Goal: Transaction & Acquisition: Subscribe to service/newsletter

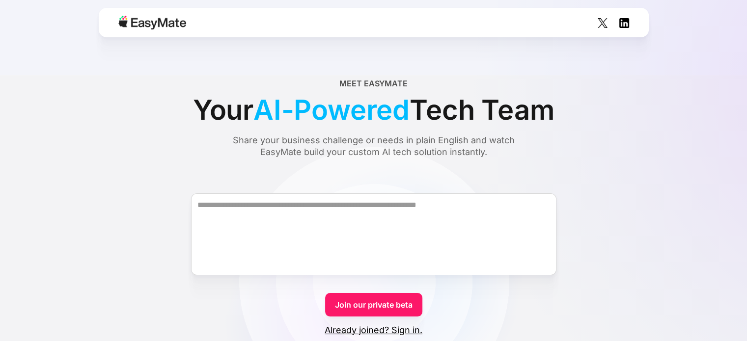
click at [351, 215] on textarea "Form" at bounding box center [374, 235] width 366 height 82
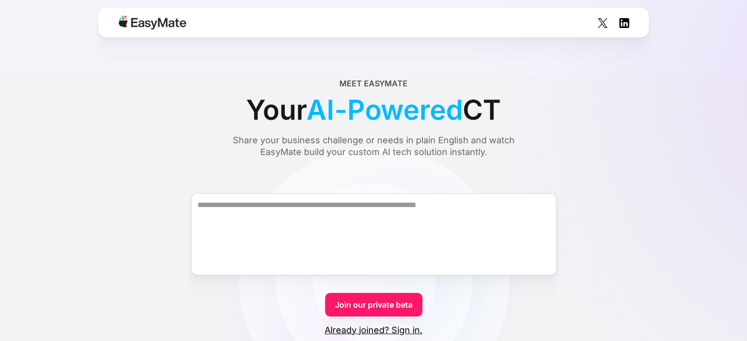
click at [393, 213] on textarea "Form" at bounding box center [374, 235] width 366 height 82
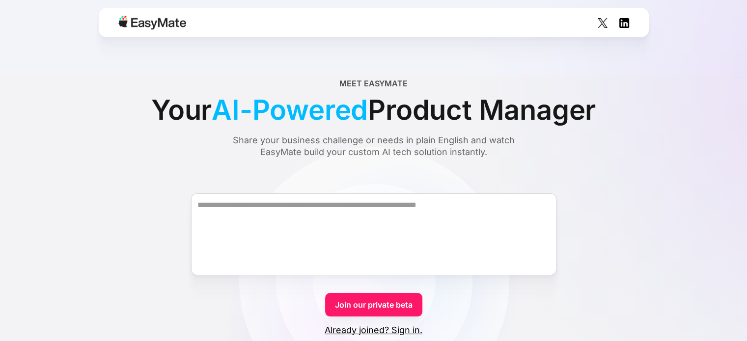
click at [380, 301] on link "Join our private beta" at bounding box center [373, 305] width 97 height 24
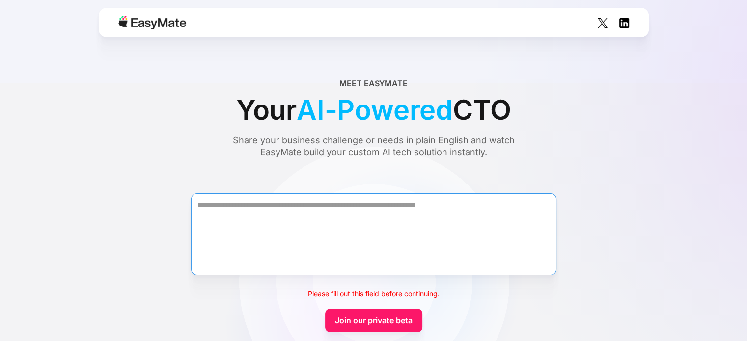
click at [298, 224] on textarea "Form" at bounding box center [374, 235] width 366 height 82
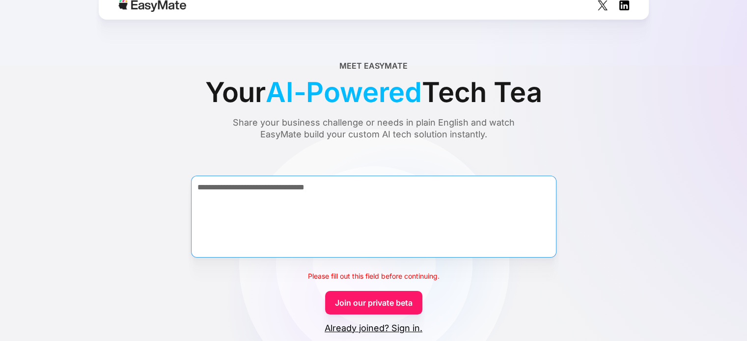
scroll to position [22, 0]
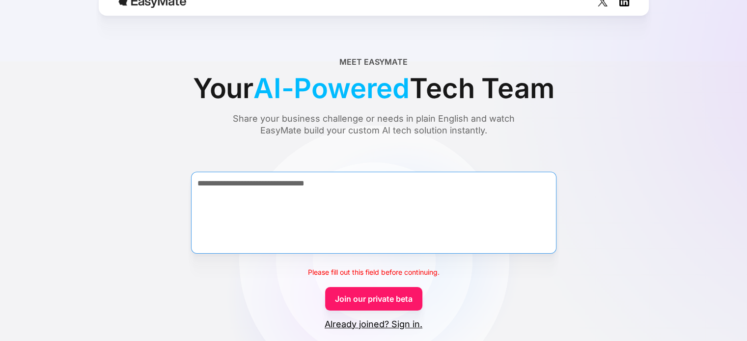
type textarea "**********"
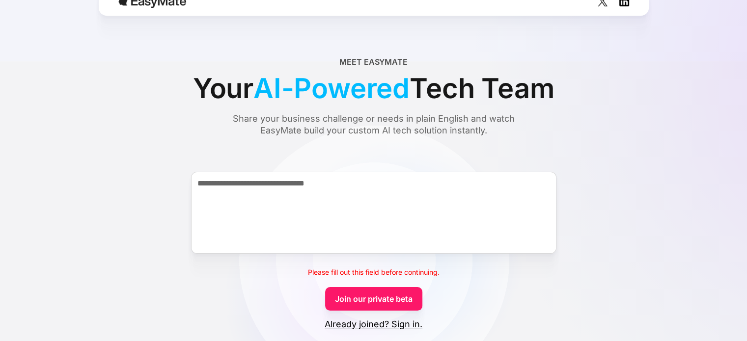
click at [383, 303] on link "Join our private beta" at bounding box center [373, 299] width 97 height 24
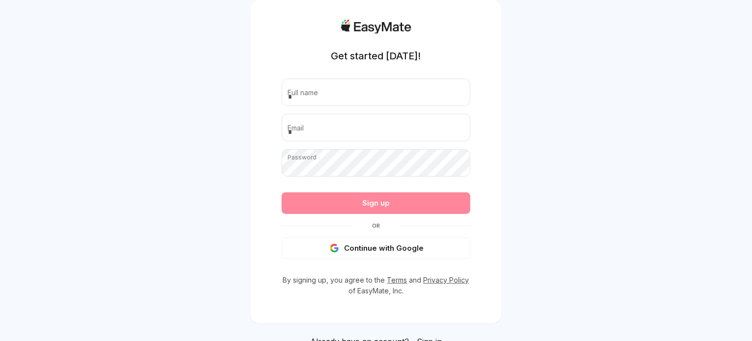
click at [351, 92] on input "text" at bounding box center [376, 93] width 189 height 28
type input "**********"
click at [280, 167] on div "**********" at bounding box center [376, 162] width 252 height 324
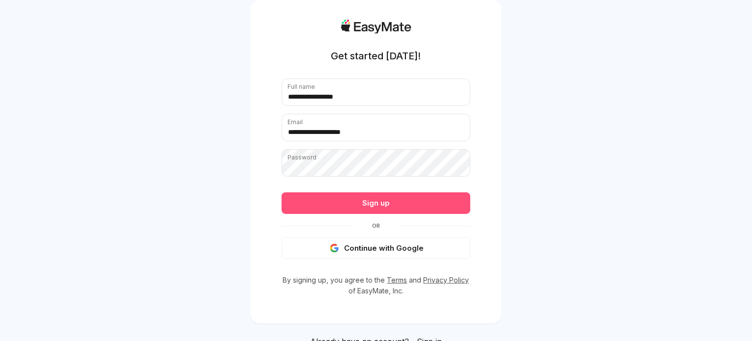
click at [418, 202] on form "**********" at bounding box center [376, 169] width 189 height 181
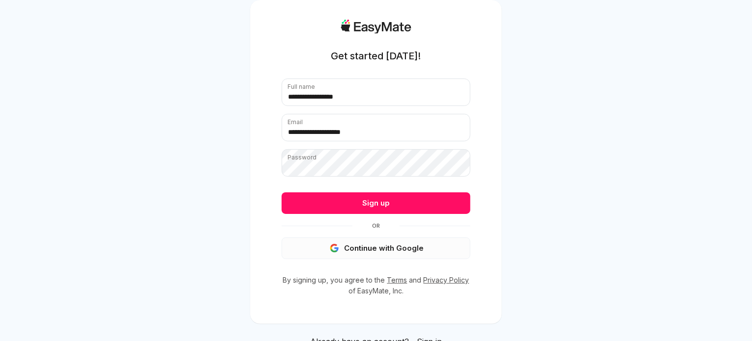
click at [379, 274] on div "**********" at bounding box center [376, 158] width 189 height 277
click at [385, 247] on button "Continue with Google" at bounding box center [376, 249] width 189 height 22
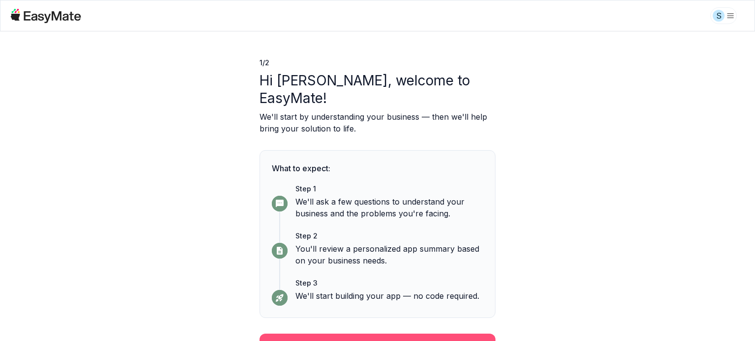
click at [397, 334] on button "Continue" at bounding box center [377, 347] width 236 height 26
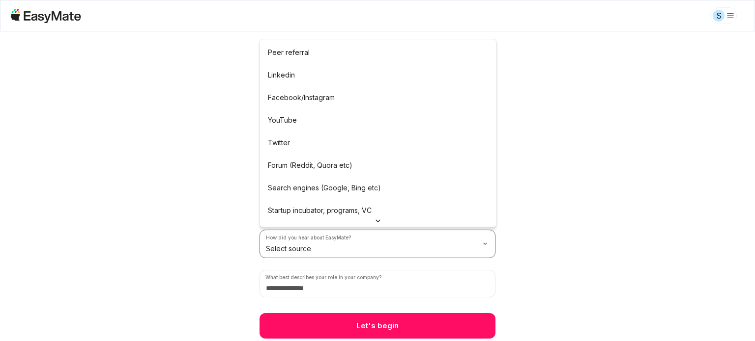
click at [595, 104] on div "2 / 2 Before we begin Tell us a little about you and your business so we can ta…" at bounding box center [377, 186] width 755 height 310
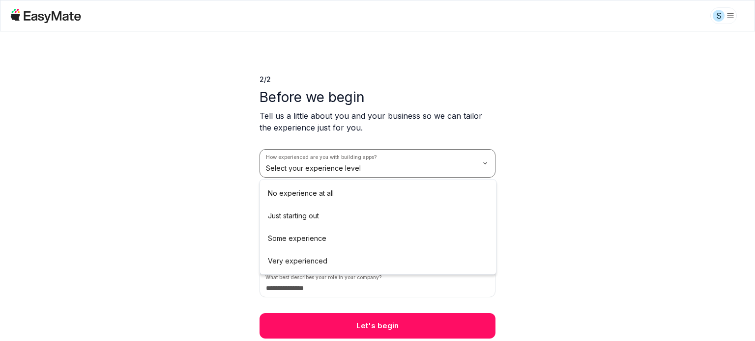
click at [406, 155] on html "S 2 / 2 Before we begin Tell us a little about you and your business so we can …" at bounding box center [377, 170] width 755 height 341
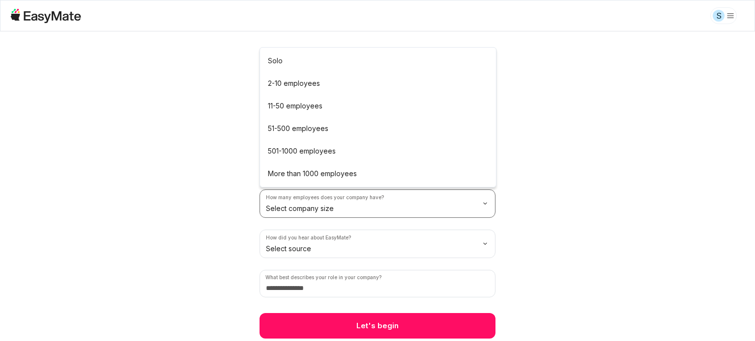
click at [389, 203] on html "S 2 / 2 Before we begin Tell us a little about you and your business so we can …" at bounding box center [377, 170] width 755 height 341
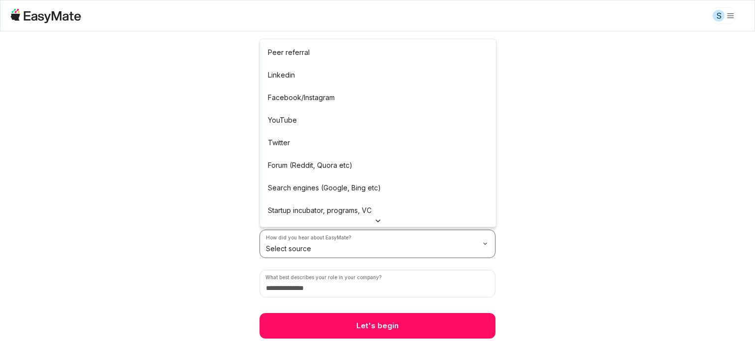
click at [403, 247] on html "S 2 / 2 Before we begin Tell us a little about you and your business so we can …" at bounding box center [377, 170] width 755 height 341
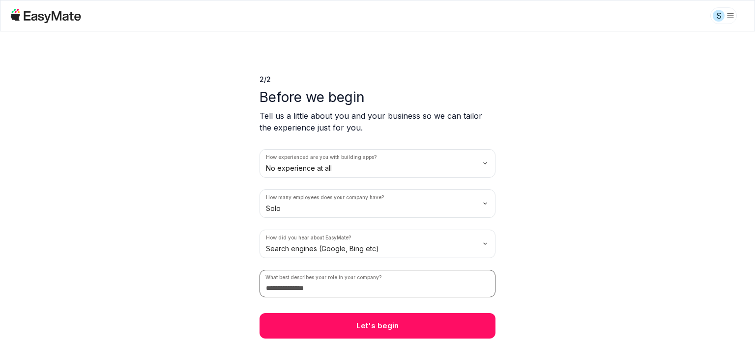
click at [386, 288] on input at bounding box center [377, 284] width 236 height 28
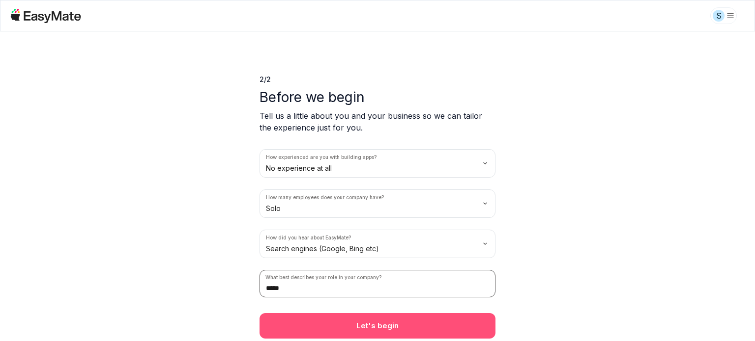
type input "*****"
click at [417, 329] on button "Let's begin" at bounding box center [377, 326] width 236 height 26
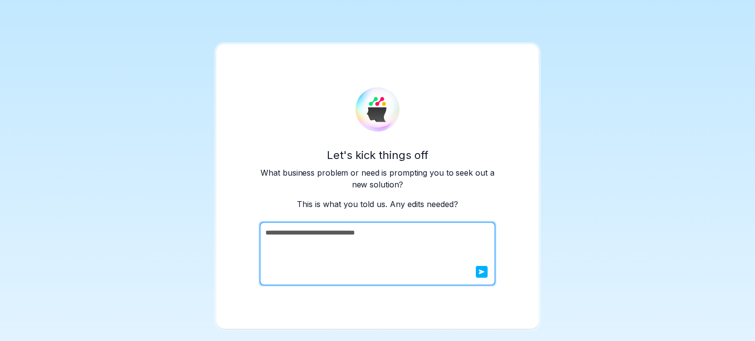
click at [483, 269] on icon "submit" at bounding box center [482, 272] width 6 height 6
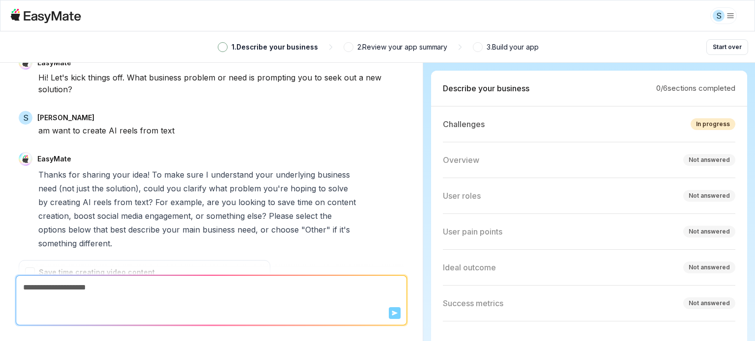
scroll to position [217, 0]
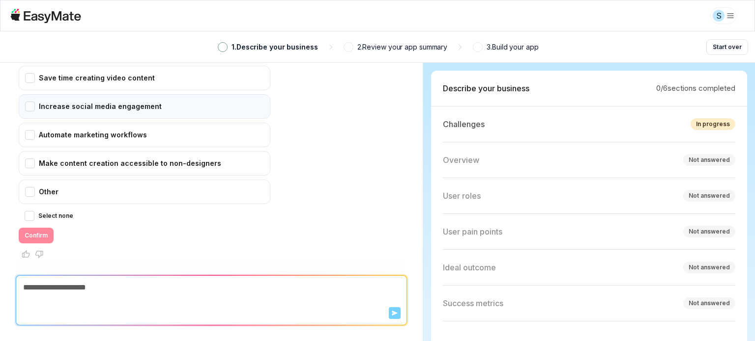
click at [83, 107] on div "Increase social media engagement" at bounding box center [145, 106] width 252 height 25
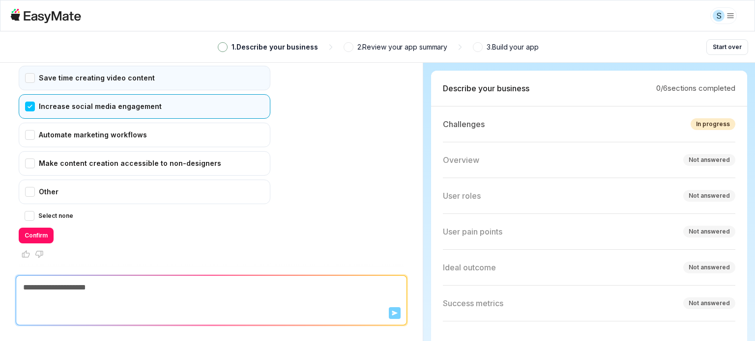
click at [53, 70] on div "Save time creating video content" at bounding box center [145, 78] width 252 height 25
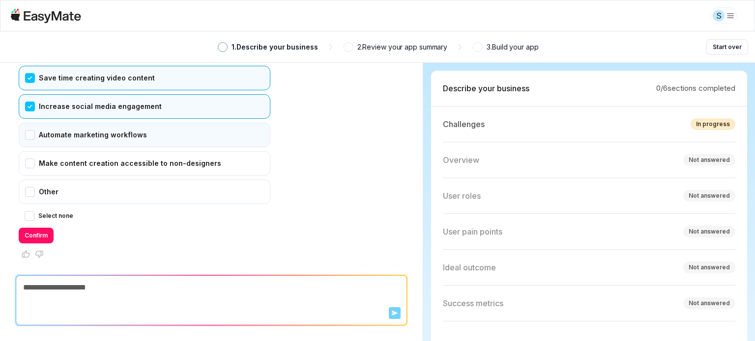
click at [96, 142] on div "Automate marketing workflows" at bounding box center [145, 135] width 252 height 25
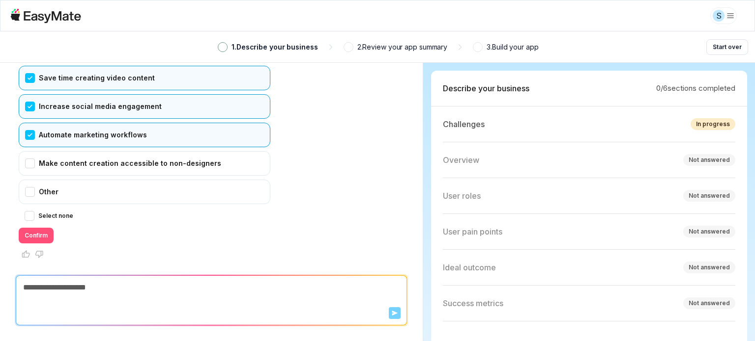
click at [28, 241] on button "Confirm" at bounding box center [36, 236] width 35 height 16
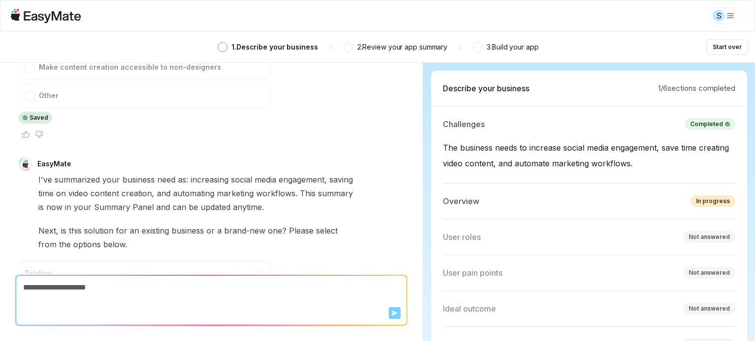
scroll to position [1, 0]
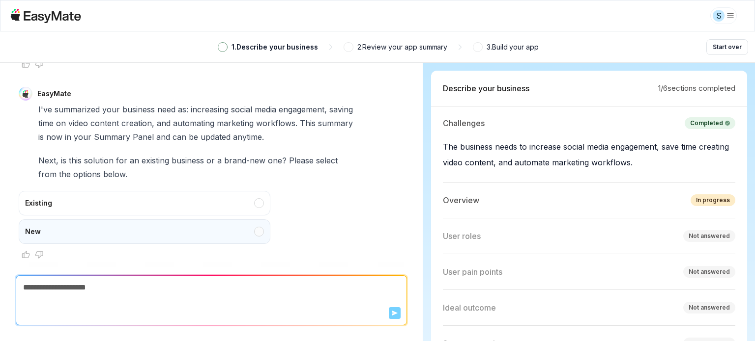
click at [135, 223] on div "New" at bounding box center [145, 232] width 252 height 25
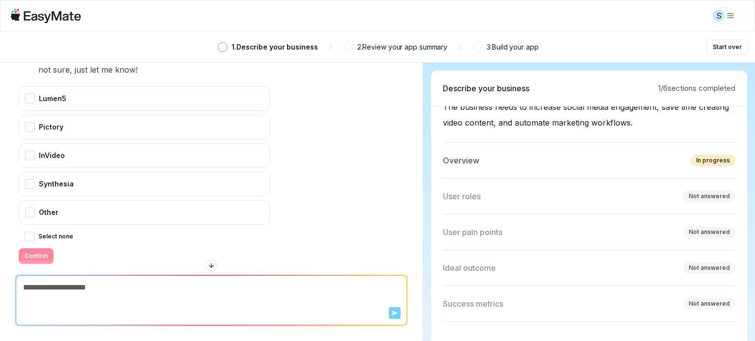
scroll to position [40, 0]
type textarea "*"
